Goal: Use online tool/utility: Utilize a website feature to perform a specific function

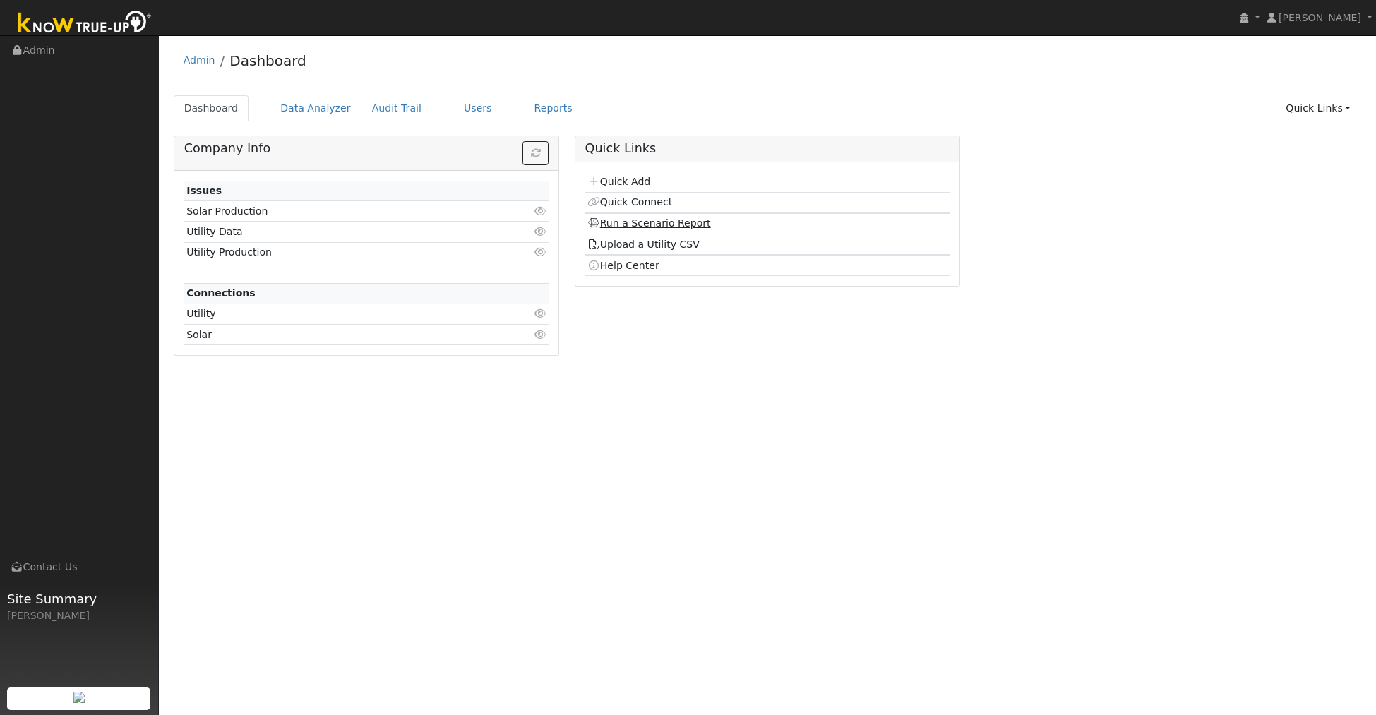
click at [656, 225] on link "Run a Scenario Report" at bounding box center [650, 223] width 124 height 11
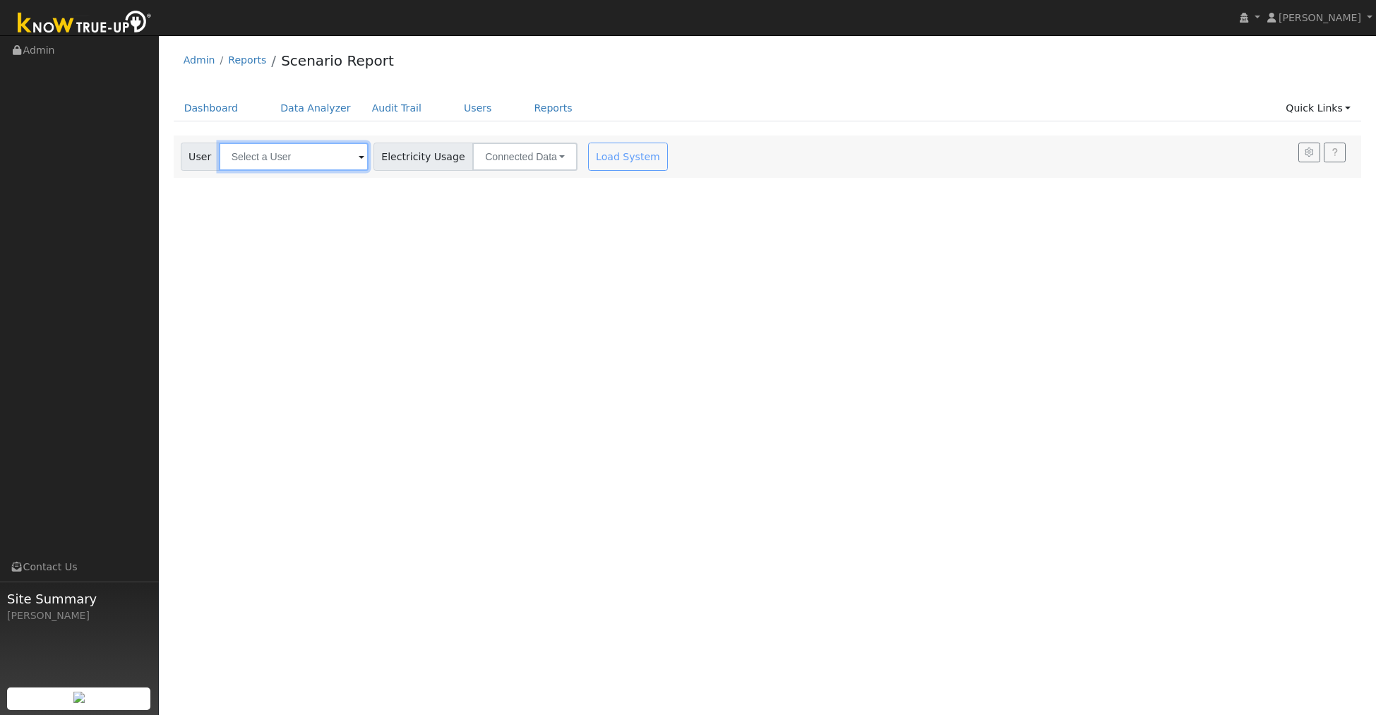
click at [311, 161] on input "text" at bounding box center [294, 157] width 150 height 28
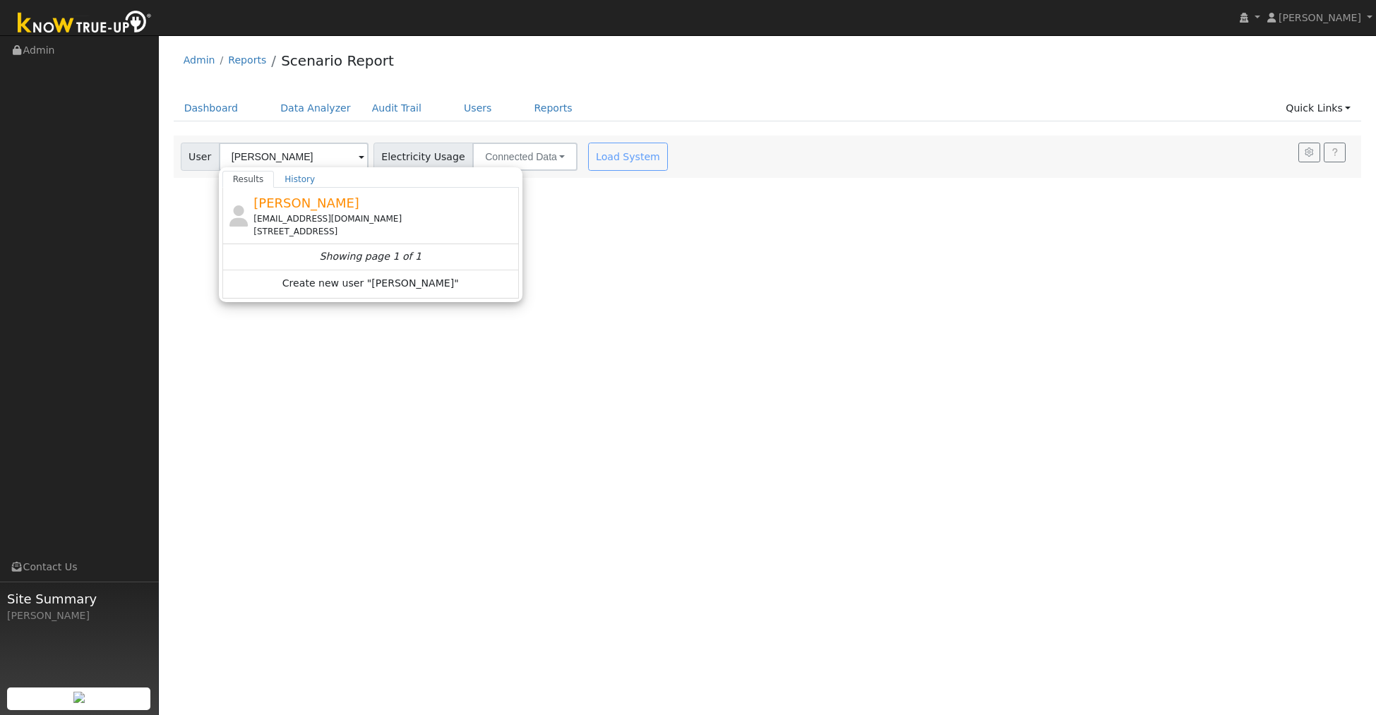
click at [318, 217] on div "lakerats5@gmail.com" at bounding box center [385, 219] width 262 height 13
type input "Lani Conklin"
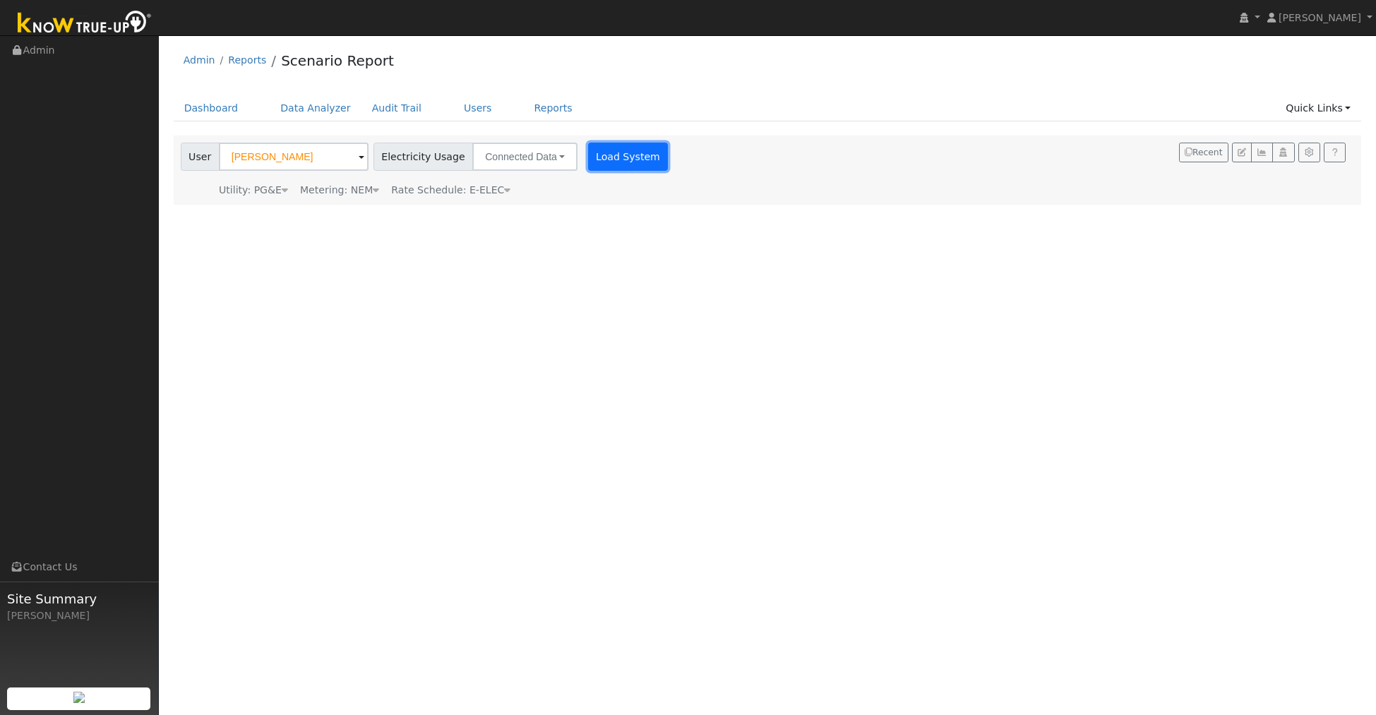
click at [623, 160] on button "Load System" at bounding box center [628, 157] width 81 height 28
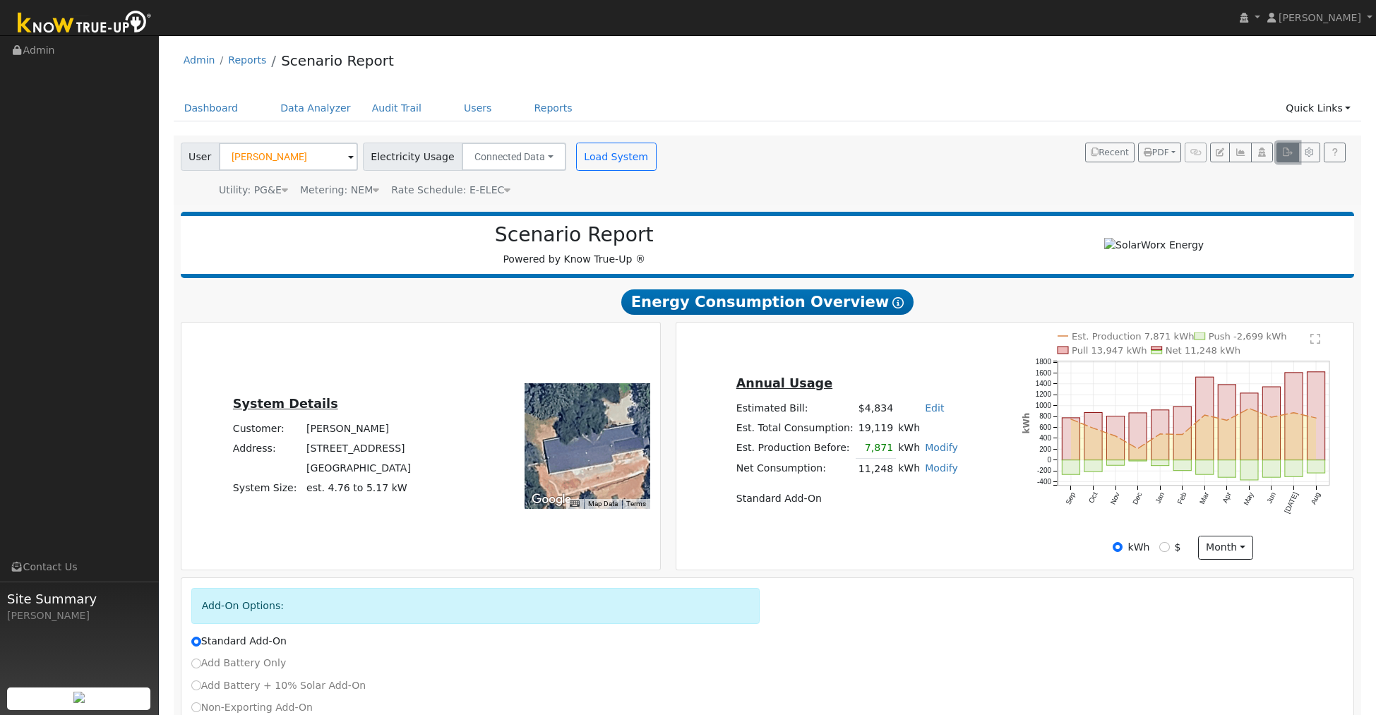
click at [1286, 155] on icon "button" at bounding box center [1288, 152] width 11 height 8
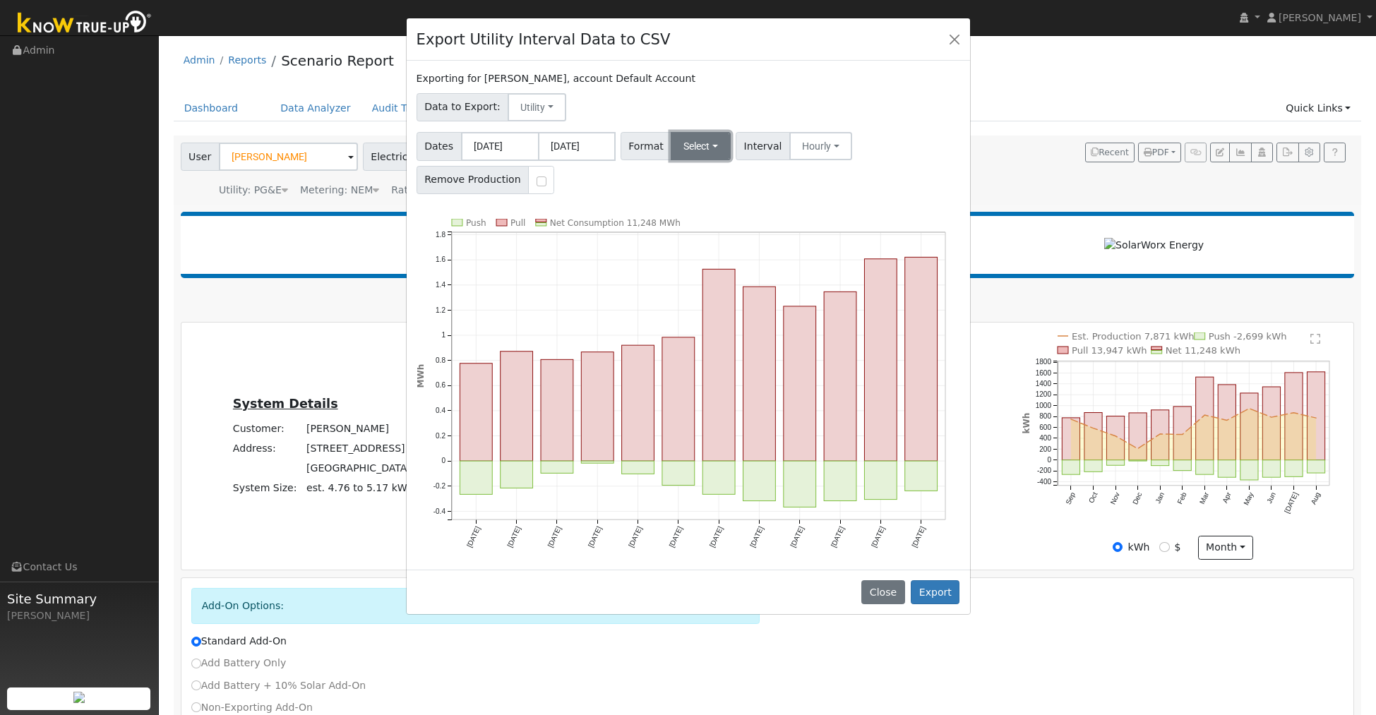
click at [692, 150] on button "Select" at bounding box center [701, 146] width 60 height 28
click at [699, 178] on link "Generic" at bounding box center [720, 177] width 101 height 20
click at [944, 592] on button "Export" at bounding box center [935, 593] width 49 height 24
